Goal: Communication & Community: Answer question/provide support

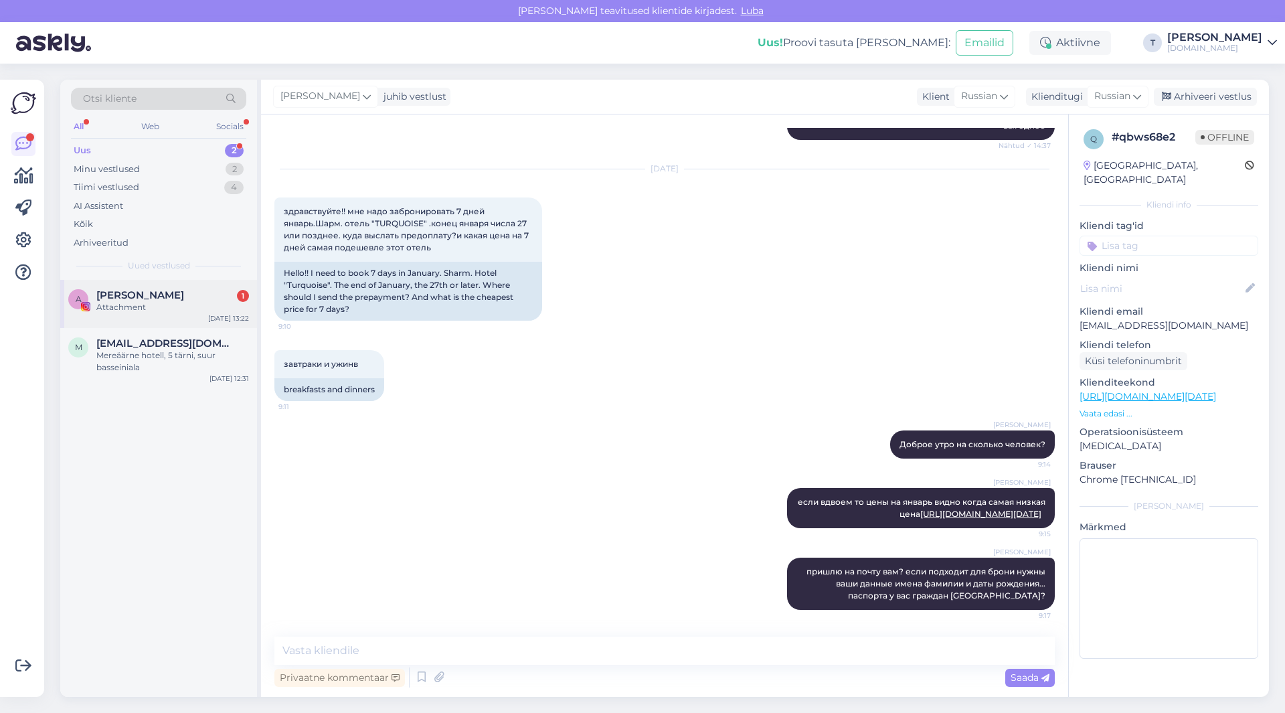
click at [181, 299] on div "[PERSON_NAME] 1" at bounding box center [172, 295] width 153 height 12
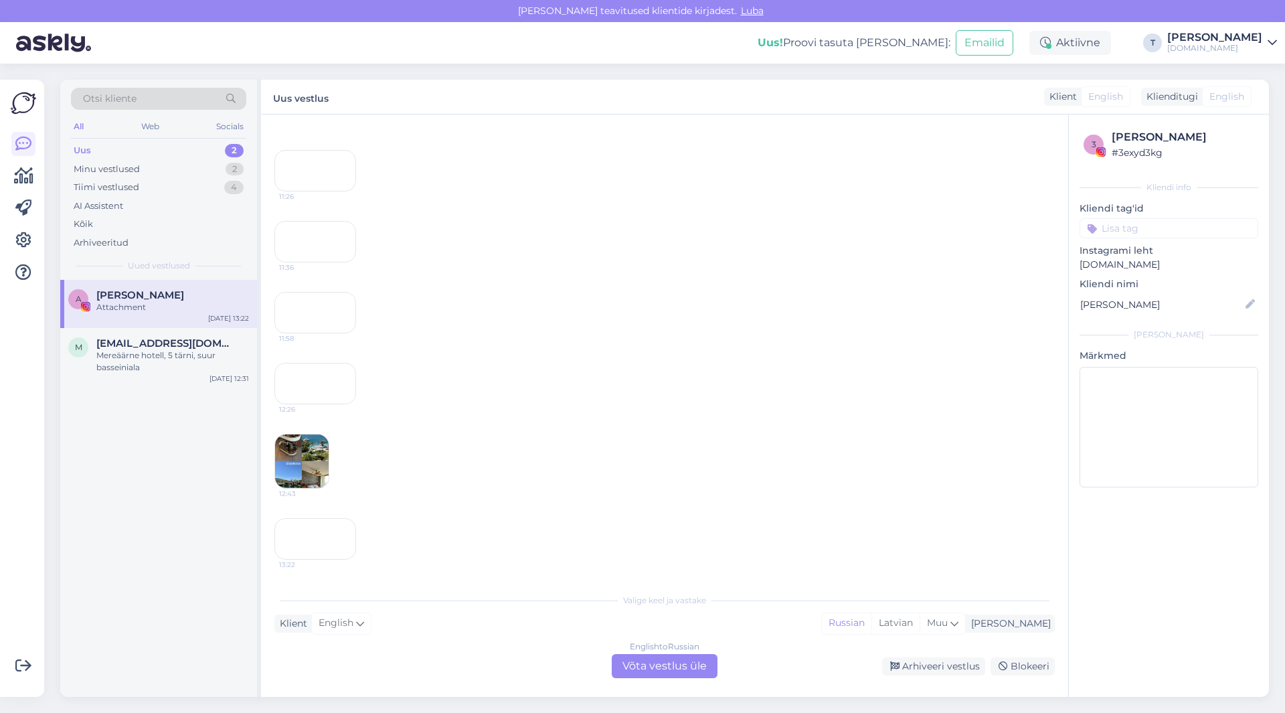
scroll to position [2084, 0]
click at [319, 499] on span "12:43" at bounding box center [304, 494] width 50 height 10
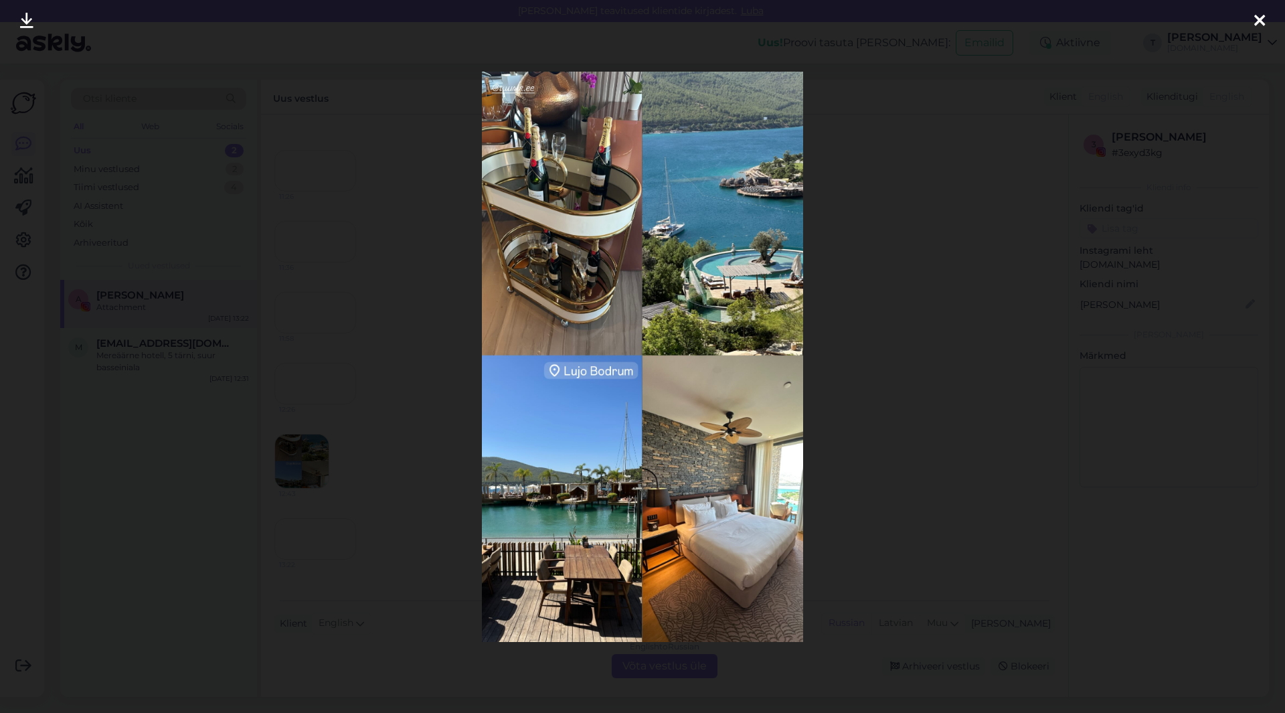
click at [944, 218] on div at bounding box center [642, 356] width 1285 height 713
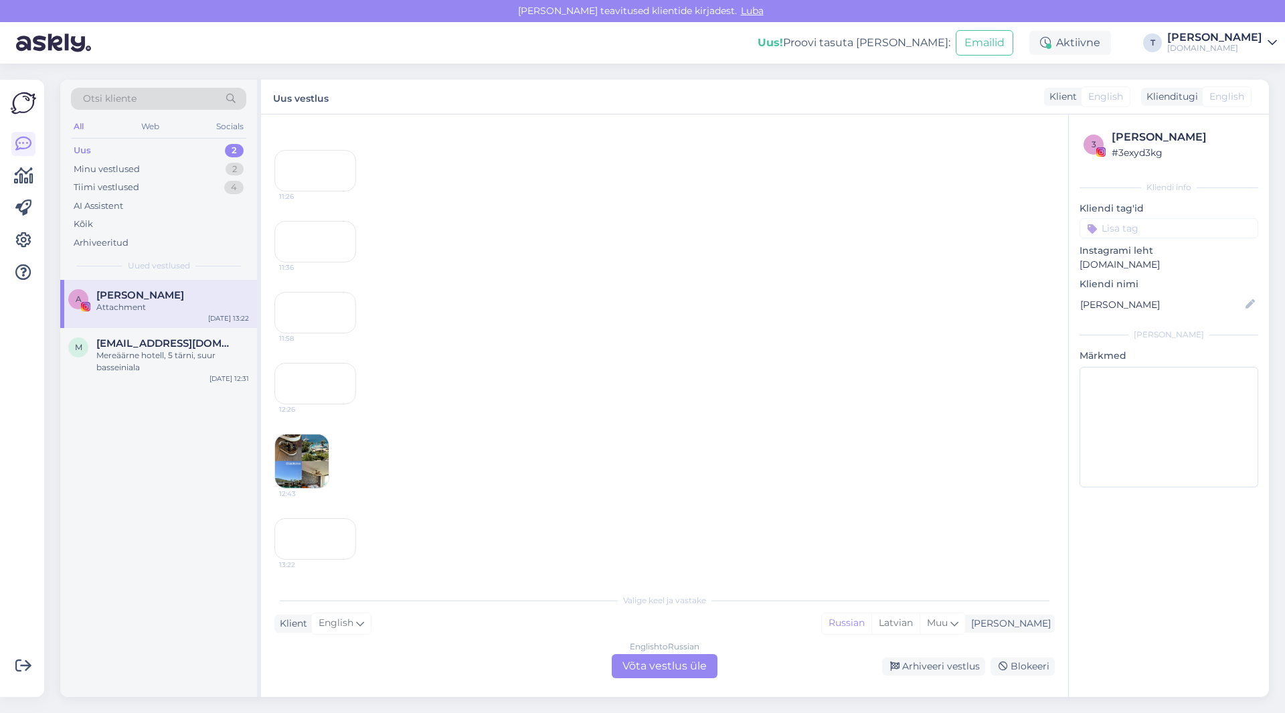
scroll to position [2204, 0]
click at [313, 518] on div "13:22" at bounding box center [315, 538] width 82 height 41
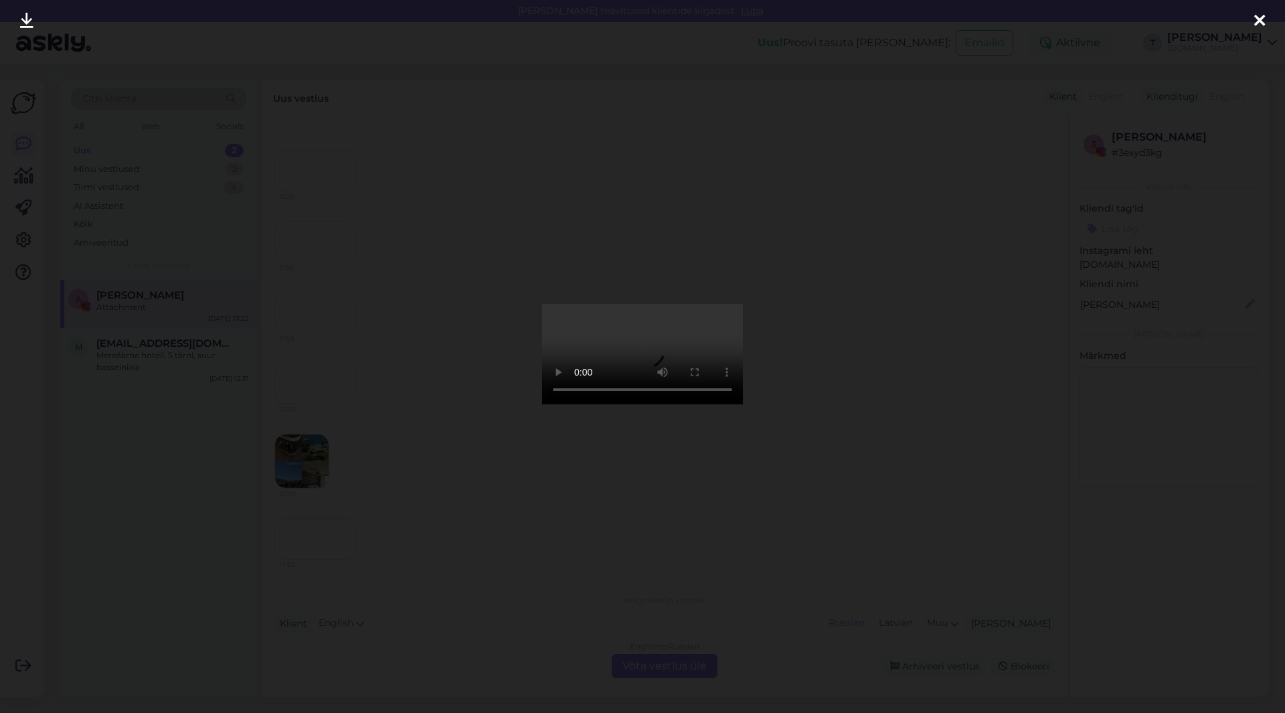
click at [1248, 19] on div at bounding box center [1259, 21] width 27 height 42
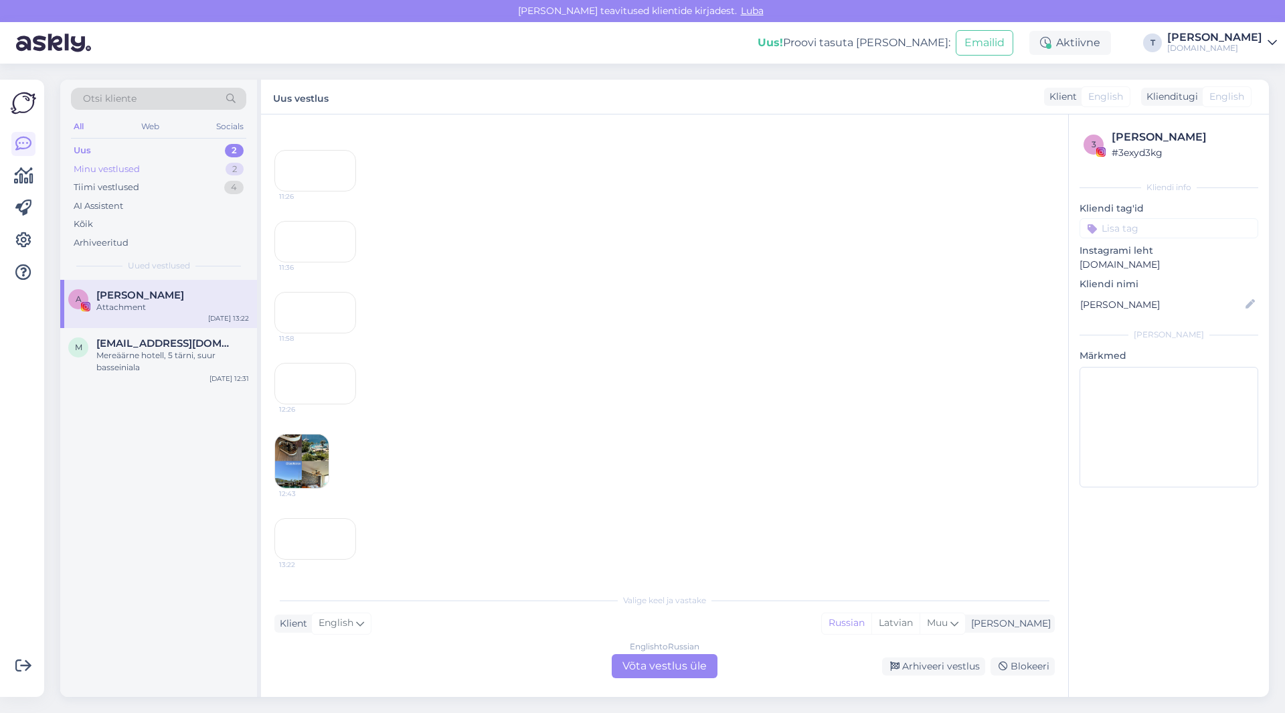
click at [116, 167] on div "Minu vestlused" at bounding box center [107, 169] width 66 height 13
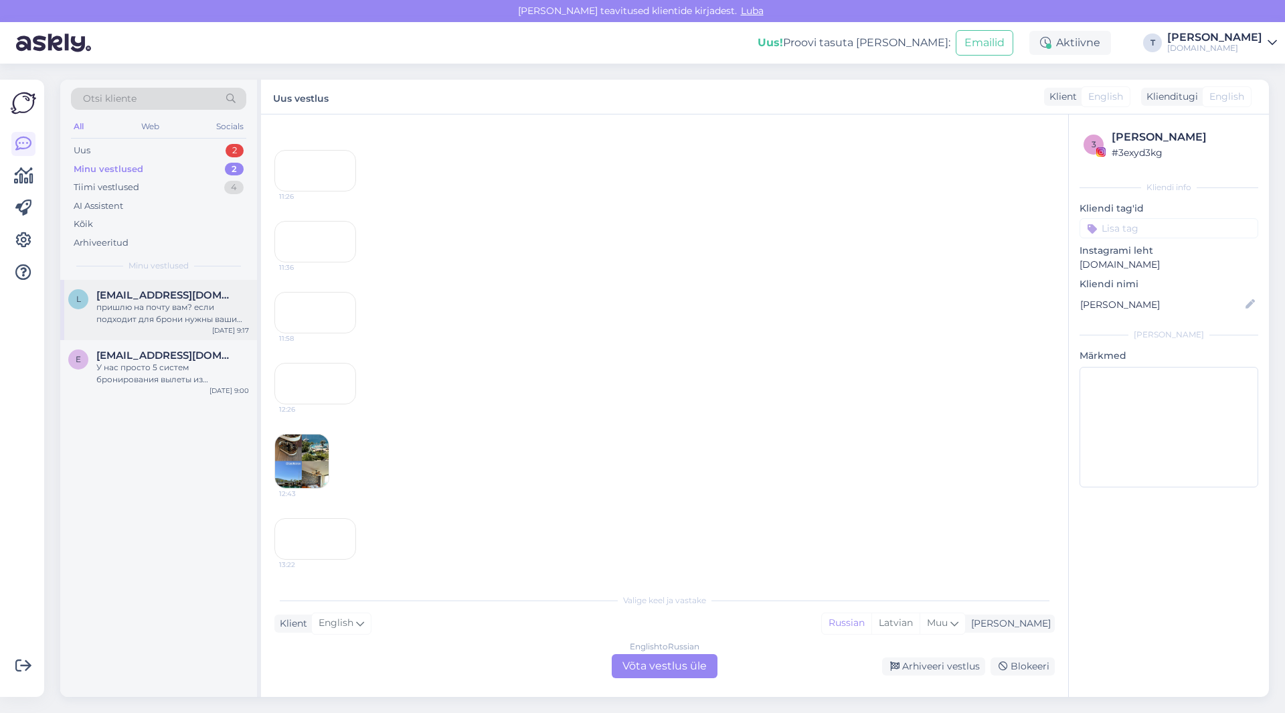
click at [116, 303] on div "пришлю на почту вам? если подходит для брони нужны ваши данные имена фамилии и …" at bounding box center [172, 313] width 153 height 24
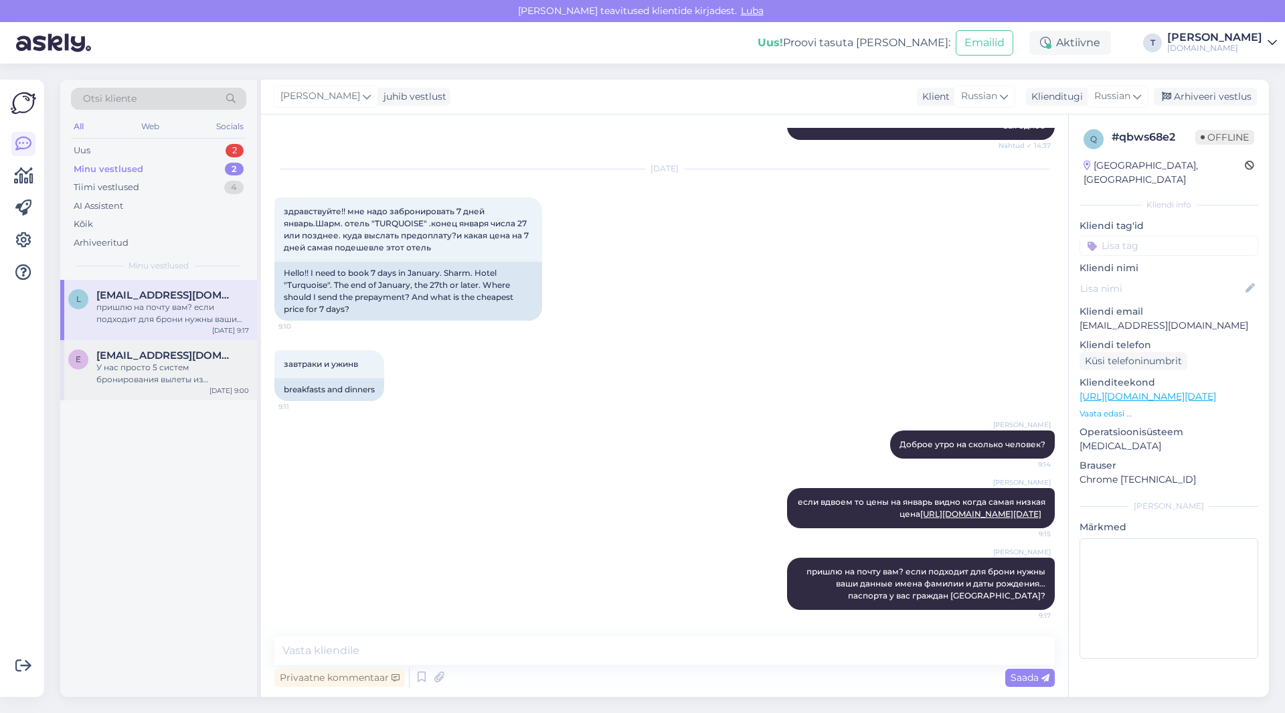
click at [219, 376] on div "У нас просто 5 систем бронирования вылеты из [GEOGRAPHIC_DATA] , и цены у всех …" at bounding box center [172, 373] width 153 height 24
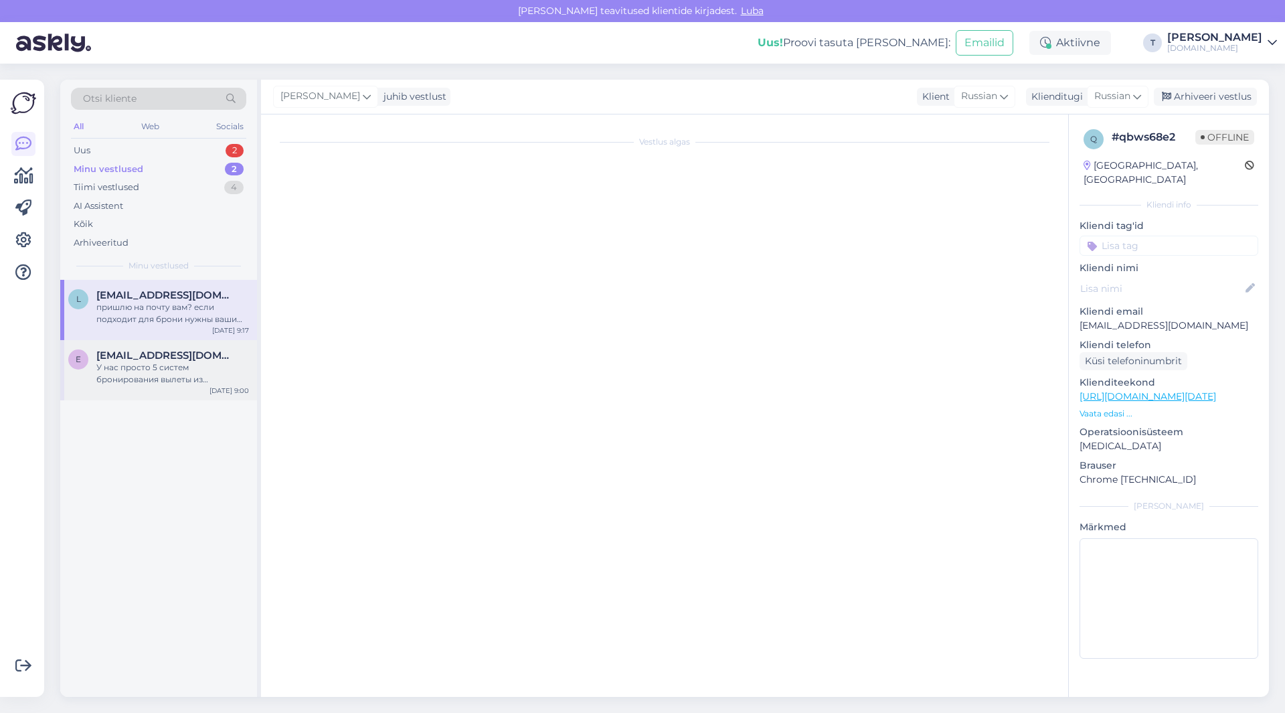
scroll to position [946, 0]
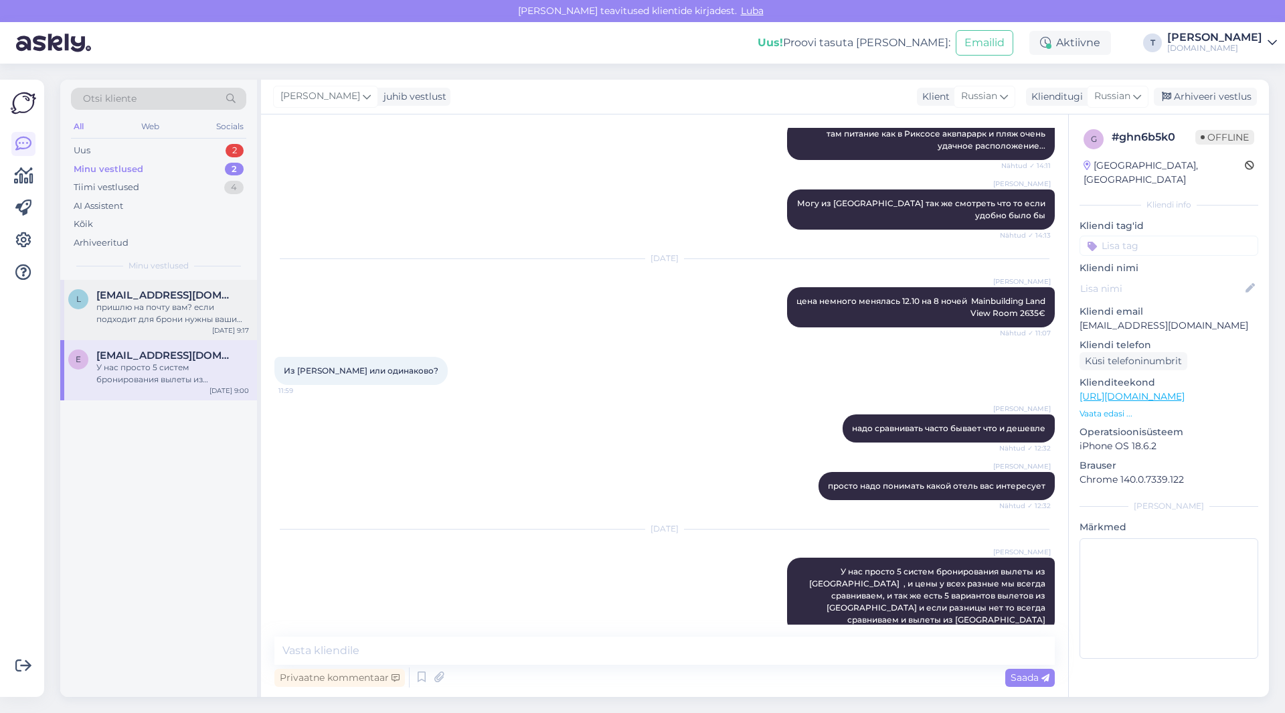
click at [186, 319] on div "пришлю на почту вам? если подходит для брони нужны ваши данные имена фамилии и …" at bounding box center [172, 313] width 153 height 24
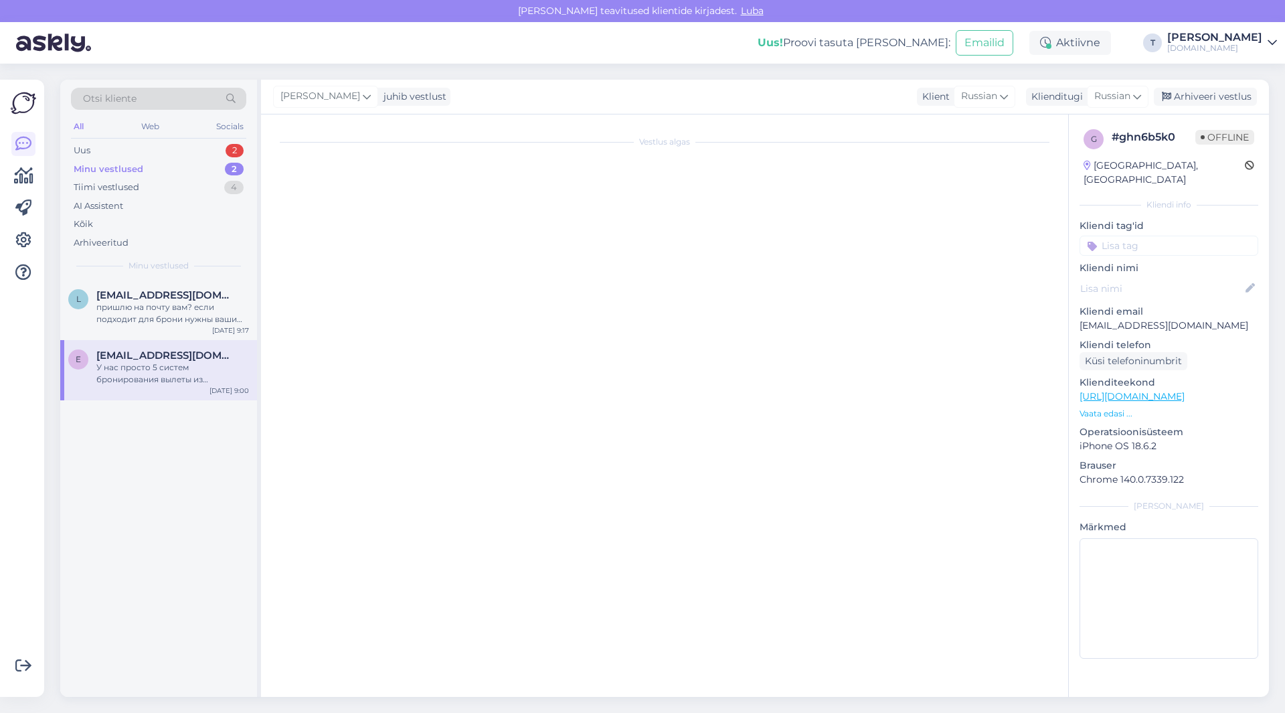
scroll to position [1770, 0]
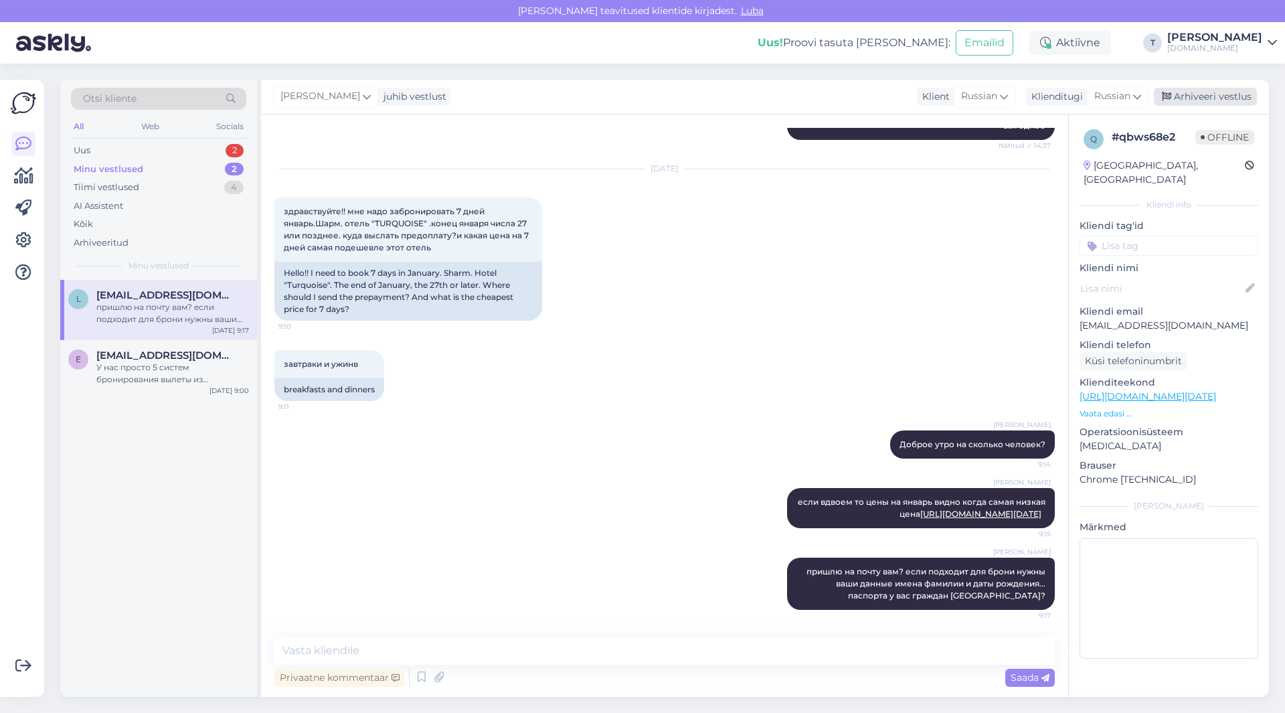
click at [1197, 102] on div "Arhiveeri vestlus" at bounding box center [1205, 97] width 103 height 18
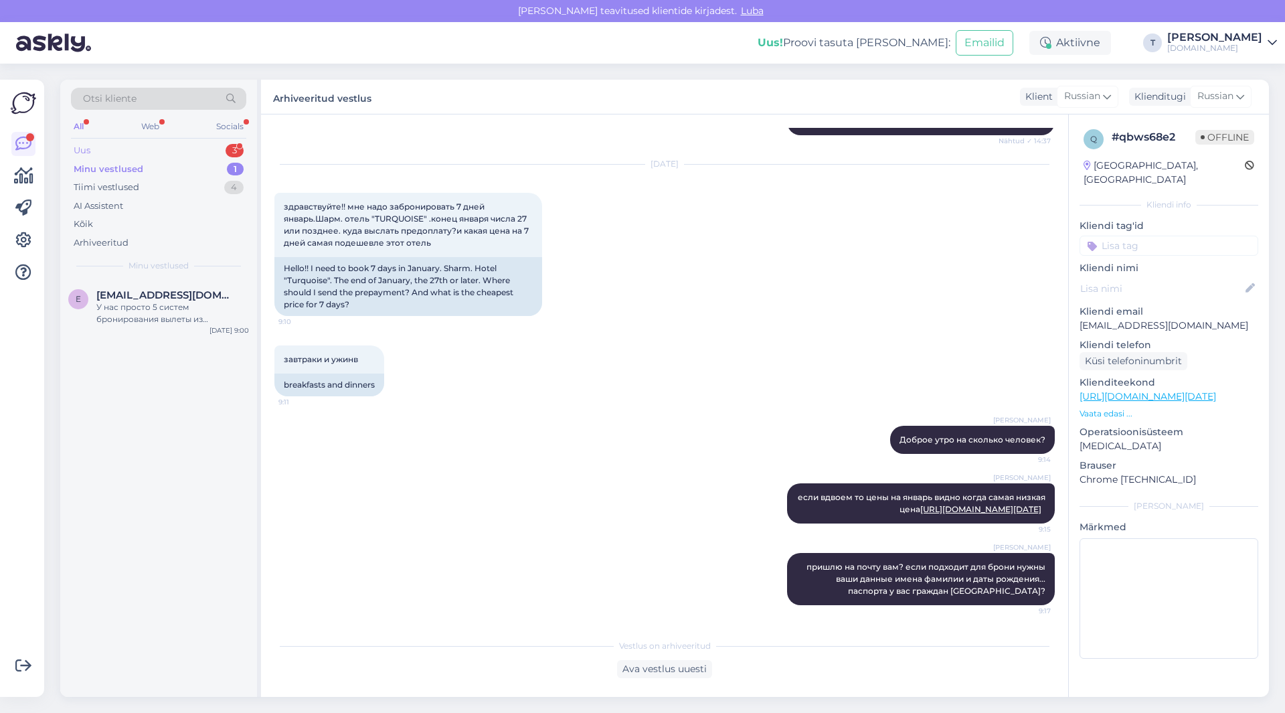
click at [184, 145] on div "Uus 3" at bounding box center [158, 150] width 175 height 19
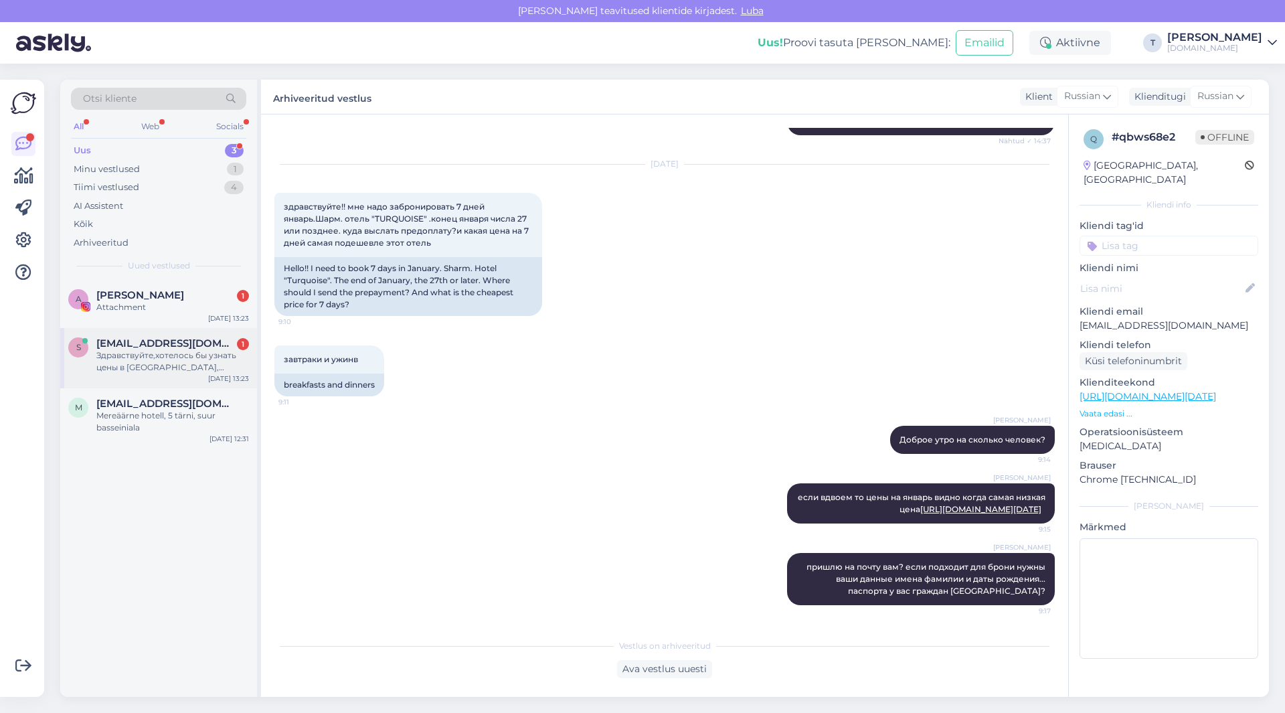
click at [167, 358] on div "Здравствуйте,хотелось бы узнать цены в [GEOGRAPHIC_DATA],[GEOGRAPHIC_DATA],на в…" at bounding box center [172, 361] width 153 height 24
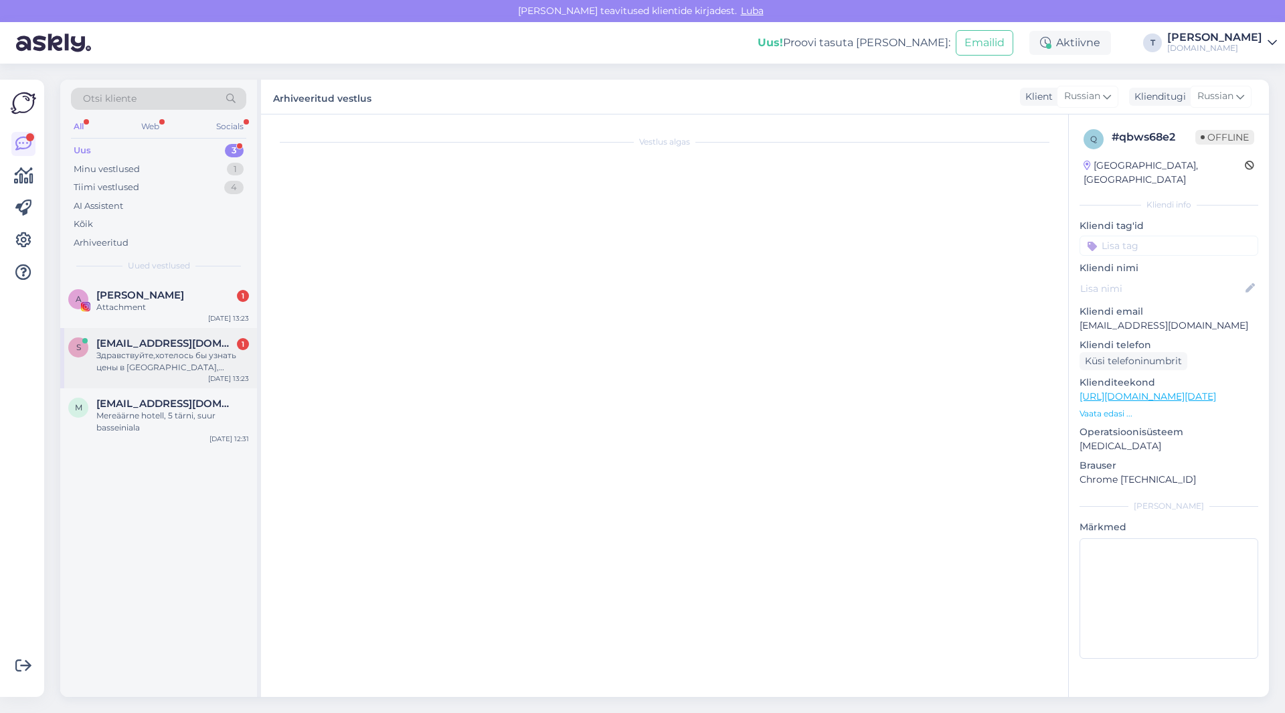
scroll to position [0, 0]
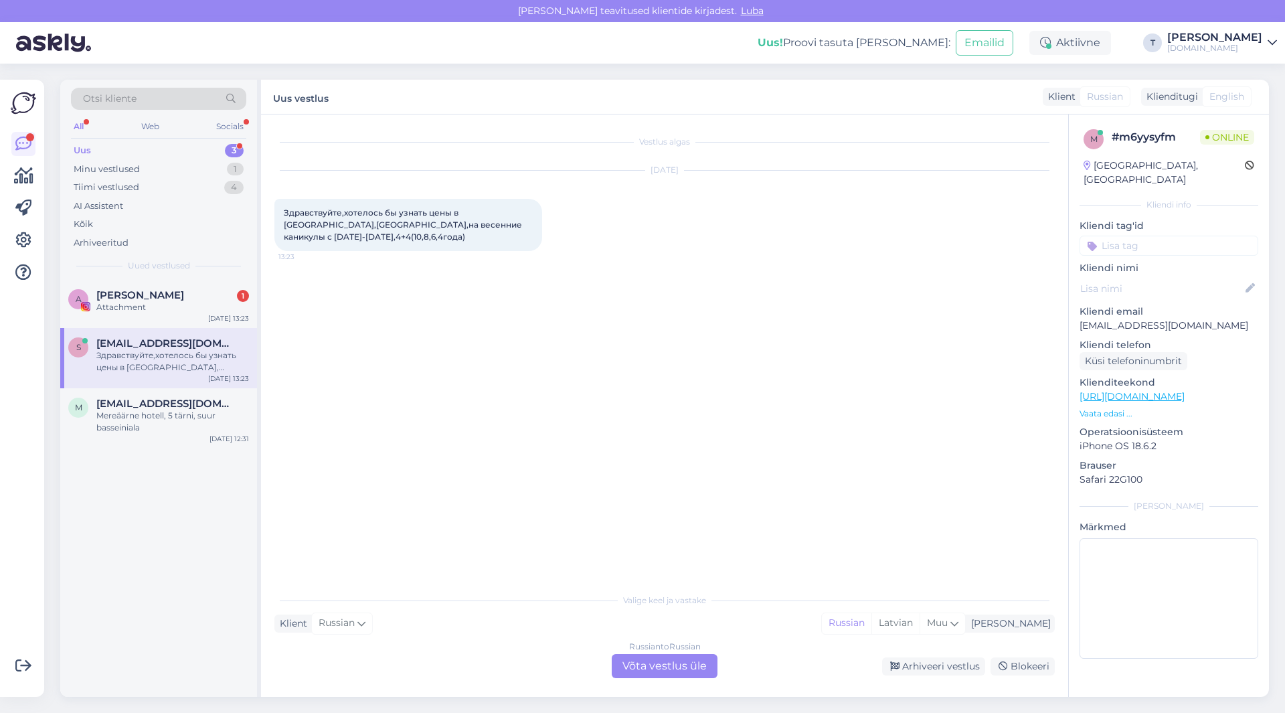
click at [661, 667] on div "Russian to Russian Võta vestlus üle" at bounding box center [665, 666] width 106 height 24
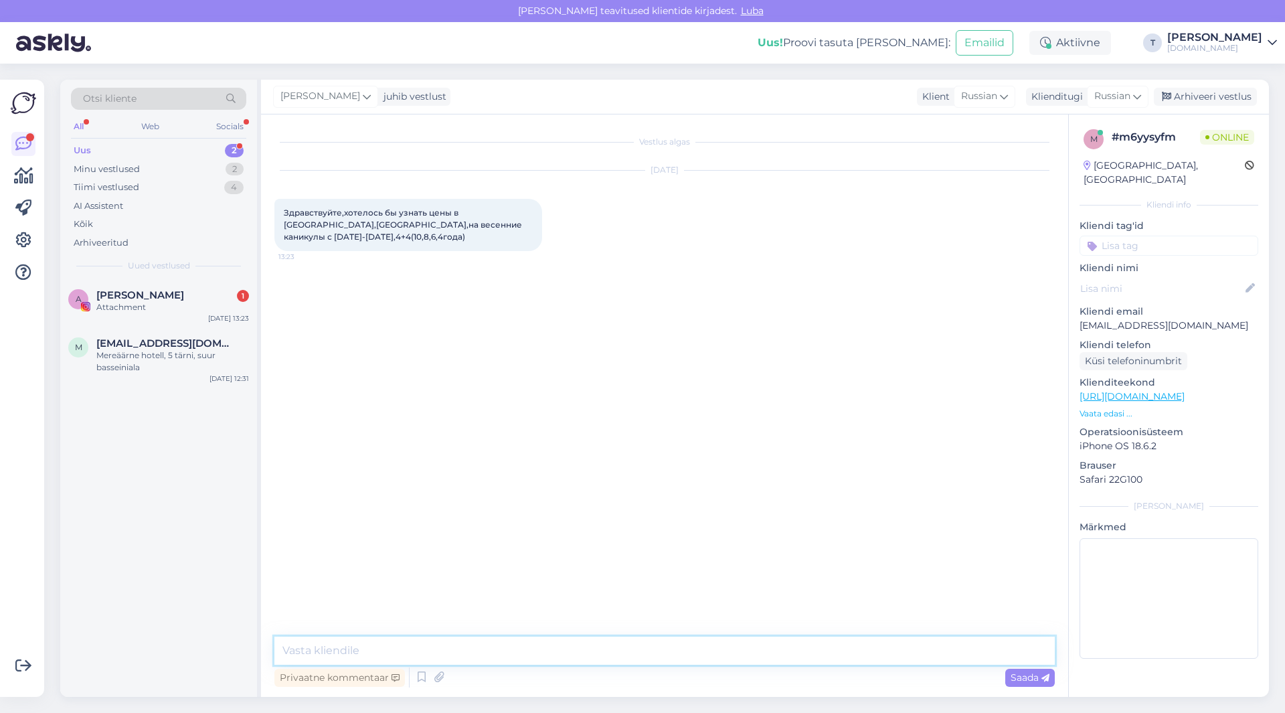
click at [461, 645] on textarea at bounding box center [664, 651] width 780 height 28
type textarea "r"
type textarea "l"
type textarea "добрый день какие отели рассматриваете?"
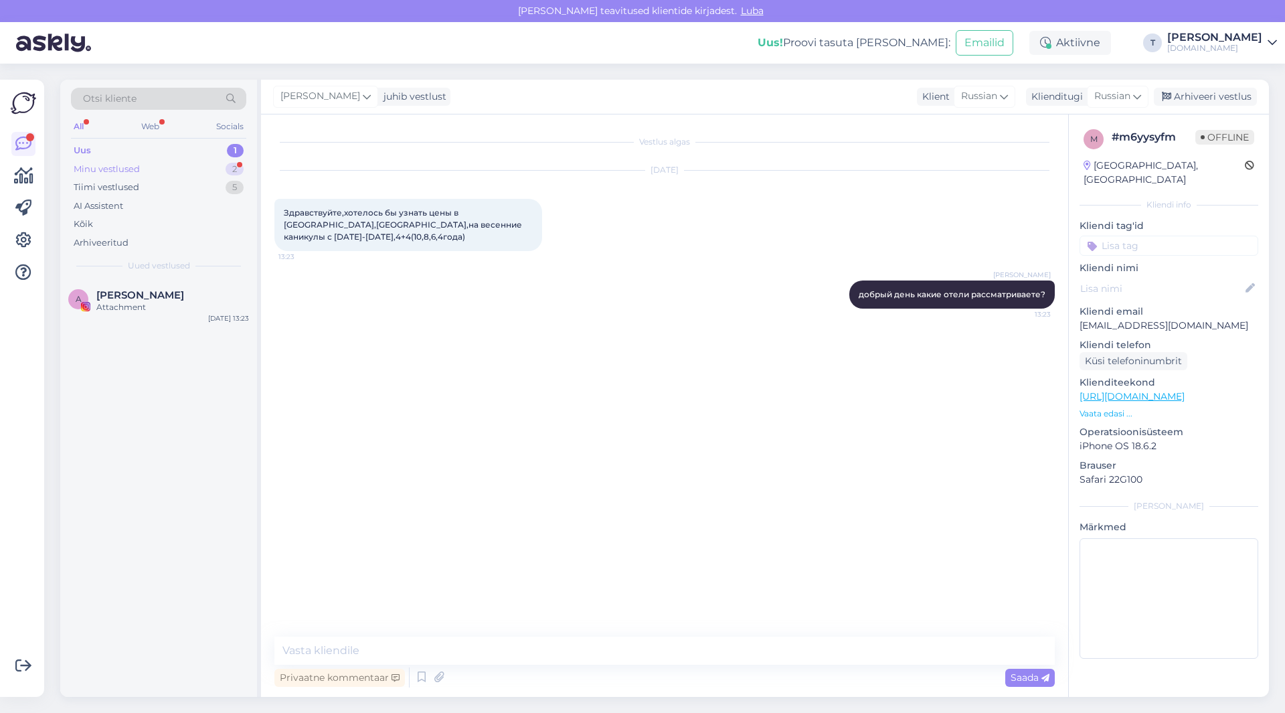
click at [155, 167] on div "Minu vestlused 2" at bounding box center [158, 169] width 175 height 19
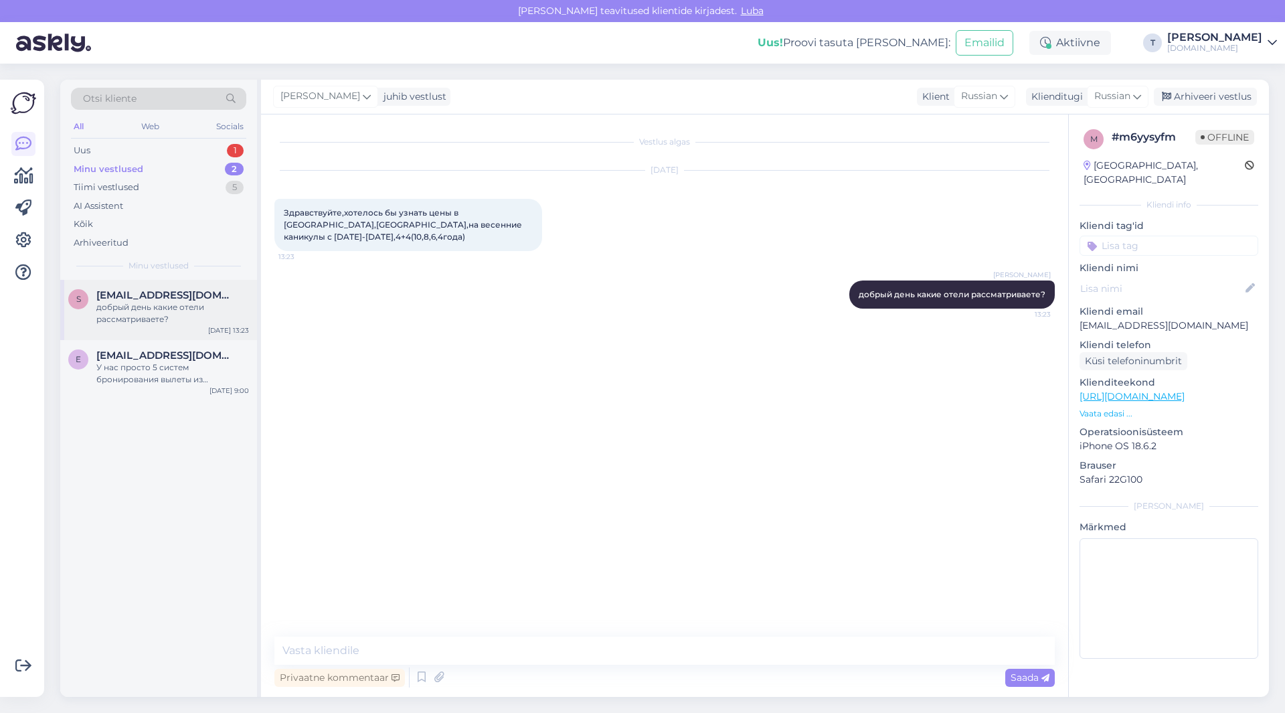
click at [161, 309] on div "добрый день какие отели рассматриваете?" at bounding box center [172, 313] width 153 height 24
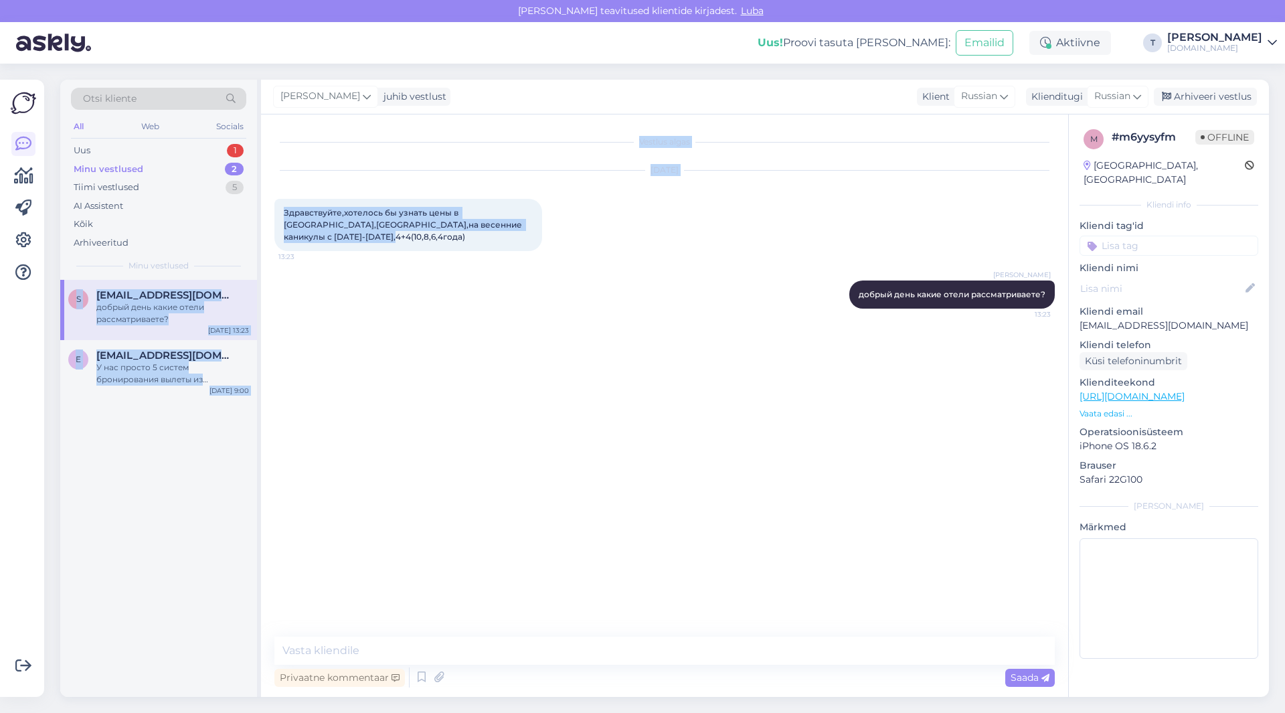
drag, startPoint x: 531, startPoint y: 225, endPoint x: 273, endPoint y: 222, distance: 258.4
click at [216, 211] on div "Otsi kliente All Web Socials Uus 1 Minu vestlused 2 Tiimi vestlused 5 AI Assist…" at bounding box center [664, 388] width 1209 height 617
click at [367, 222] on span "Здравствуйте,хотелось бы узнать цены в [GEOGRAPHIC_DATA],[GEOGRAPHIC_DATA],на в…" at bounding box center [404, 224] width 240 height 34
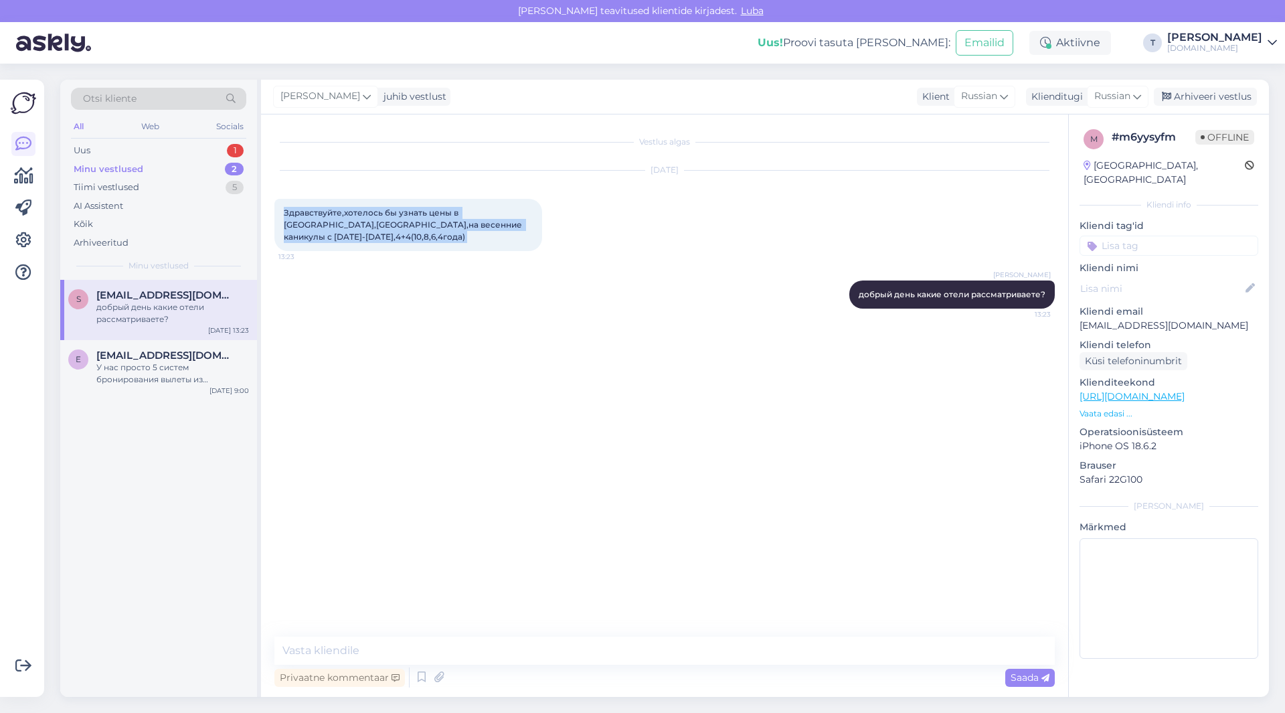
click at [367, 222] on span "Здравствуйте,хотелось бы узнать цены в [GEOGRAPHIC_DATA],[GEOGRAPHIC_DATA],на в…" at bounding box center [404, 224] width 240 height 34
click at [389, 222] on span "Здравствуйте,хотелось бы узнать цены в [GEOGRAPHIC_DATA],[GEOGRAPHIC_DATA],на в…" at bounding box center [404, 224] width 240 height 34
click at [161, 152] on div "Uus 1" at bounding box center [158, 150] width 175 height 19
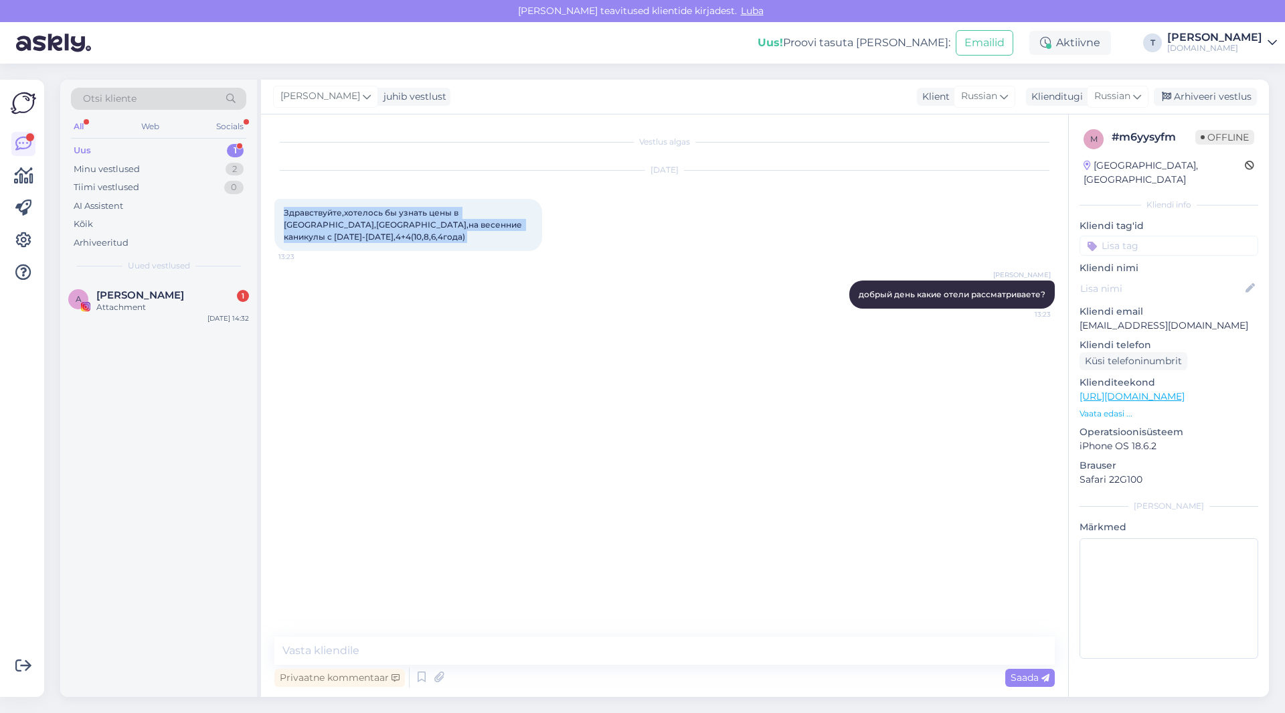
click at [159, 145] on div "Uus 1" at bounding box center [158, 150] width 175 height 19
click at [159, 165] on div "Minu vestlused 2" at bounding box center [158, 169] width 175 height 19
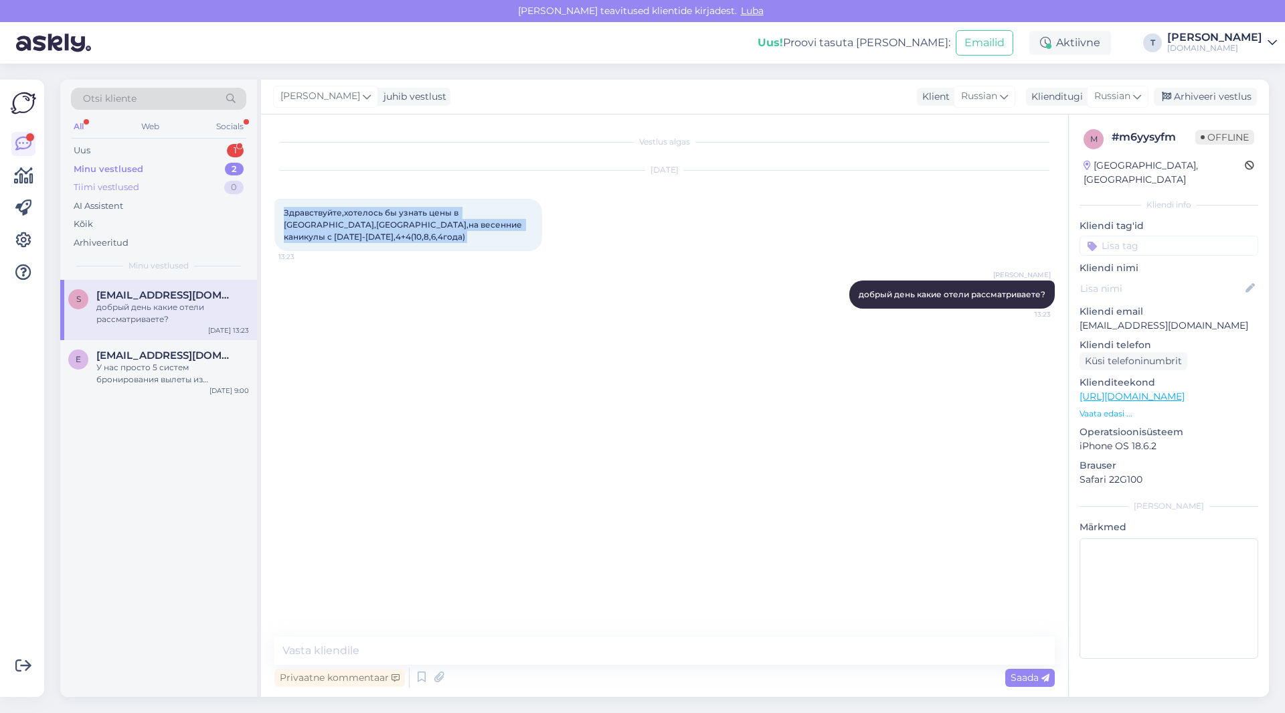
click at [154, 181] on div "Tiimi vestlused 0" at bounding box center [158, 187] width 175 height 19
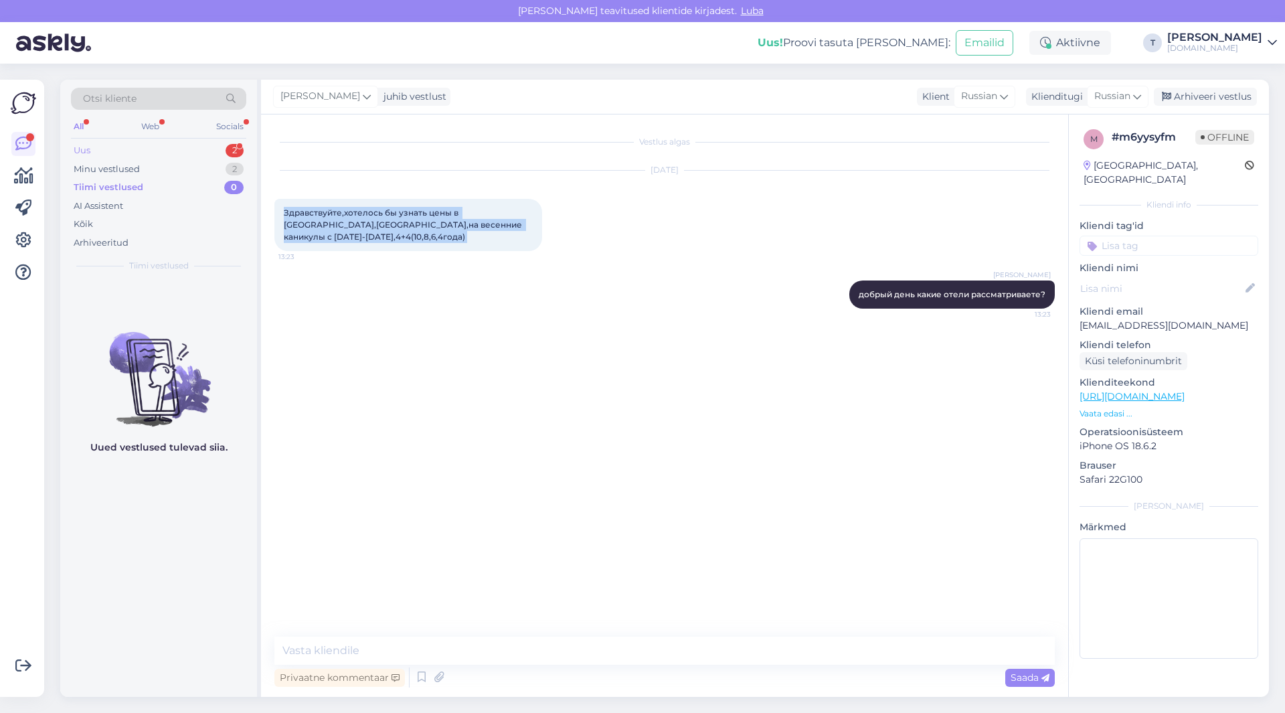
click at [189, 144] on div "Uus 2" at bounding box center [158, 150] width 175 height 19
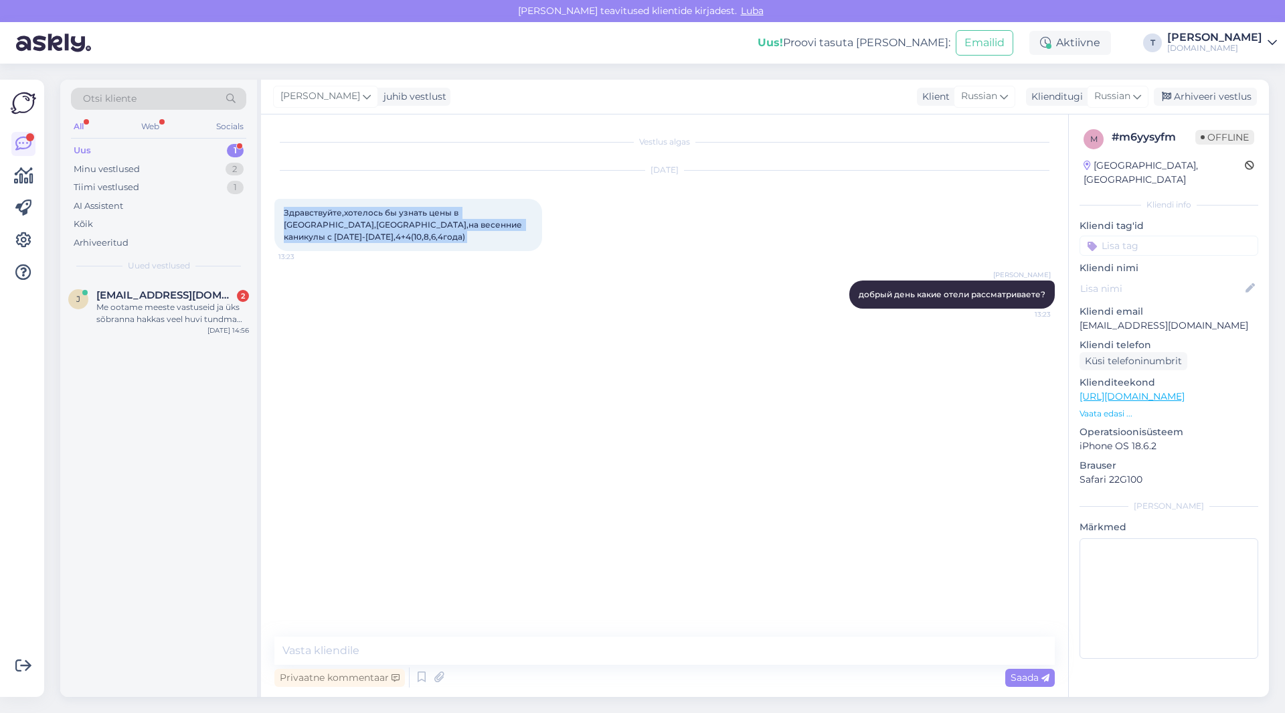
click at [159, 155] on div "Uus 1" at bounding box center [158, 150] width 175 height 19
click at [161, 171] on div "Minu vestlused 2" at bounding box center [158, 169] width 175 height 19
